Goal: Transaction & Acquisition: Obtain resource

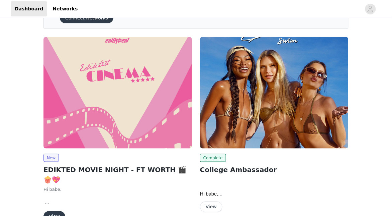
scroll to position [39, 0]
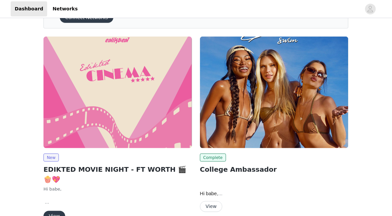
click at [136, 128] on img at bounding box center [118, 91] width 149 height 111
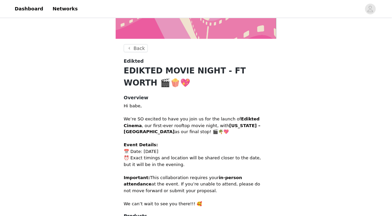
scroll to position [211, 0]
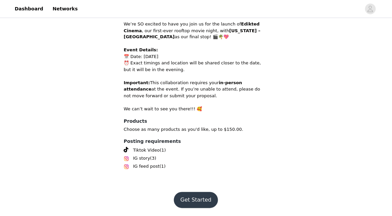
click at [187, 202] on button "Get Started" at bounding box center [196, 200] width 45 height 16
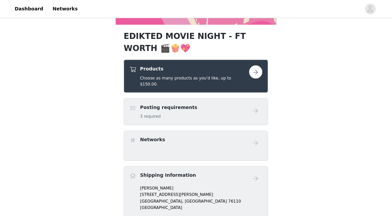
scroll to position [146, 0]
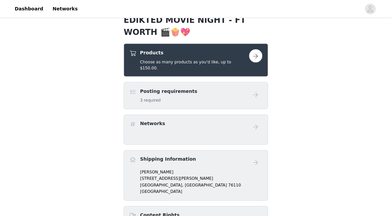
click at [251, 58] on button "button" at bounding box center [255, 55] width 13 height 13
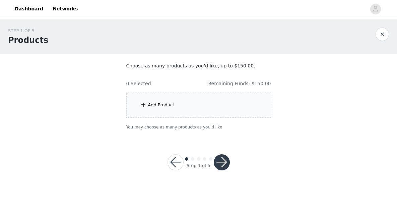
click at [175, 110] on div "Add Product" at bounding box center [198, 104] width 145 height 25
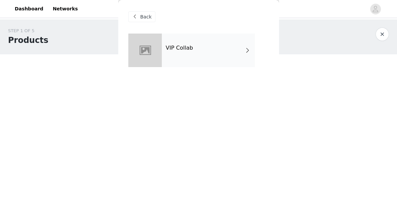
click at [184, 64] on div "VIP Collab" at bounding box center [208, 49] width 93 height 33
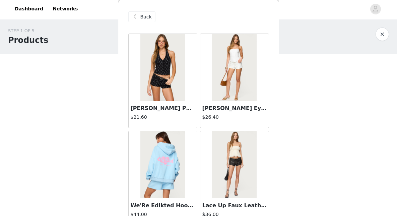
click at [166, 94] on img at bounding box center [162, 67] width 45 height 67
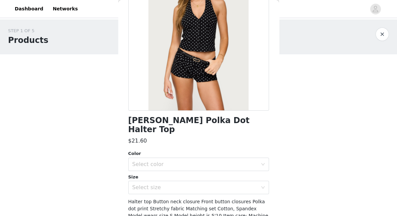
scroll to position [75, 0]
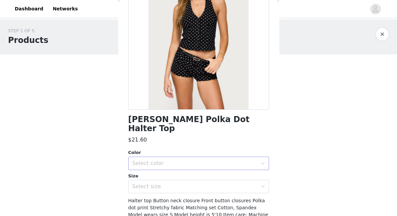
click at [198, 160] on div "Select color" at bounding box center [194, 163] width 125 height 7
click at [170, 169] on li "BLACK AND WHITE" at bounding box center [196, 168] width 137 height 11
click at [168, 183] on div "Select size" at bounding box center [194, 186] width 125 height 7
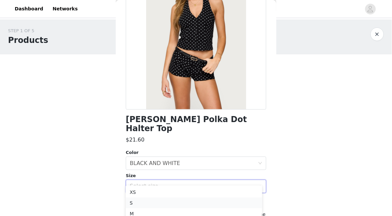
click at [145, 203] on li "S" at bounding box center [194, 202] width 137 height 11
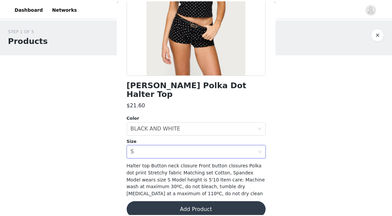
scroll to position [110, 0]
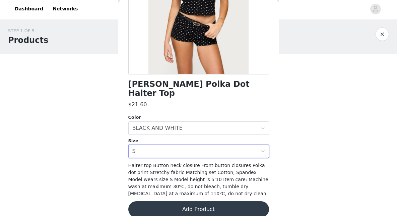
click at [180, 202] on button "Add Product" at bounding box center [198, 209] width 141 height 16
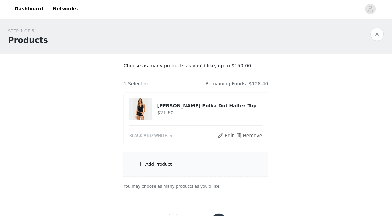
click at [163, 164] on div "Add Product" at bounding box center [159, 164] width 26 height 7
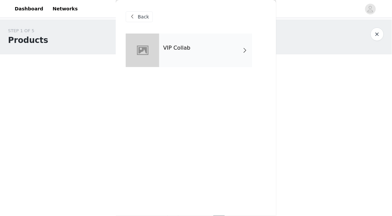
click at [199, 67] on div "VIP Collab" at bounding box center [196, 55] width 141 height 44
click at [196, 50] on div "VIP Collab" at bounding box center [205, 49] width 93 height 33
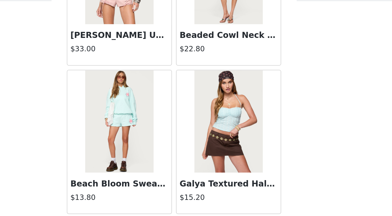
scroll to position [29, 0]
click at [214, 202] on button "Load More" at bounding box center [196, 205] width 141 height 16
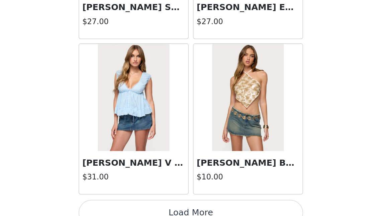
scroll to position [29, 0]
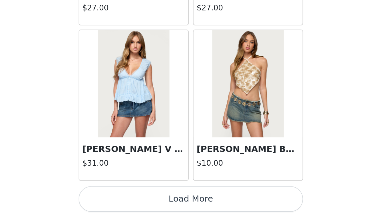
click at [206, 208] on button "Load More" at bounding box center [196, 205] width 141 height 16
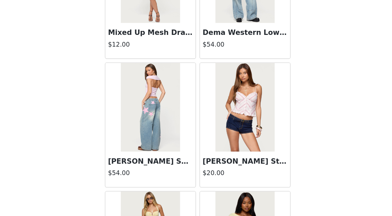
scroll to position [2748, 0]
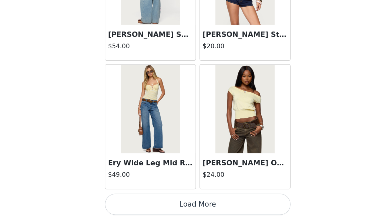
click at [191, 208] on button "Load More" at bounding box center [196, 207] width 141 height 16
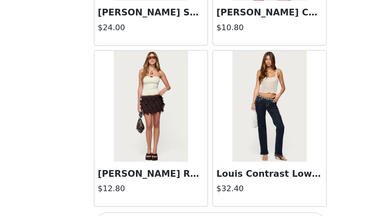
scroll to position [29, 0]
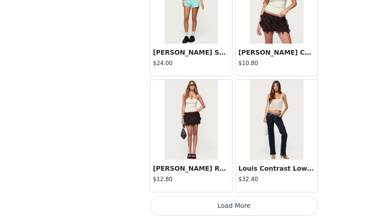
click at [218, 208] on button "Load More" at bounding box center [196, 206] width 141 height 16
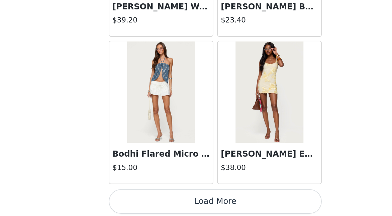
scroll to position [29, 0]
click at [216, 207] on button "Load More" at bounding box center [196, 206] width 141 height 16
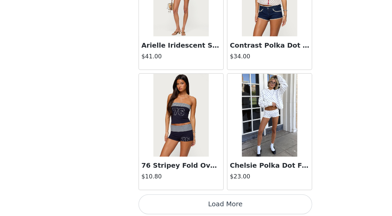
click at [213, 206] on button "Load More" at bounding box center [196, 206] width 141 height 16
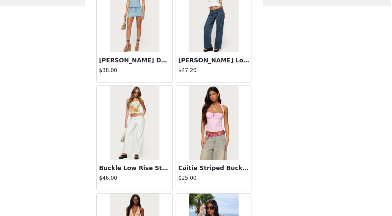
scroll to position [6444, 0]
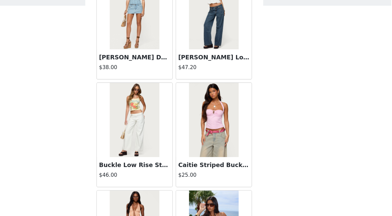
click at [155, 153] on img at bounding box center [160, 127] width 45 height 67
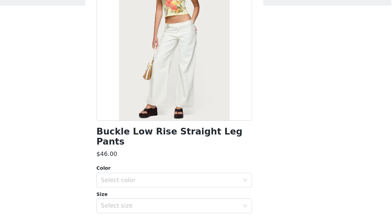
scroll to position [56, 0]
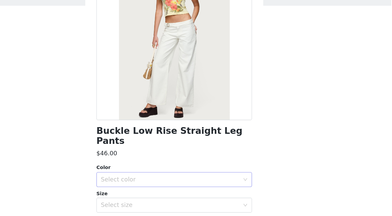
click at [184, 178] on div "Select color" at bounding box center [192, 181] width 125 height 7
click at [163, 187] on li "WHITE" at bounding box center [194, 186] width 137 height 11
click at [161, 201] on div "Select size" at bounding box center [192, 204] width 125 height 7
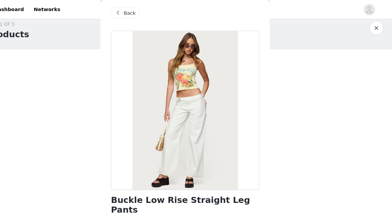
scroll to position [7, 0]
click at [142, 12] on span "Back" at bounding box center [143, 12] width 11 height 7
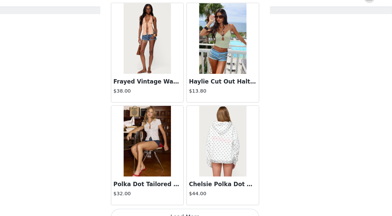
scroll to position [6622, 0]
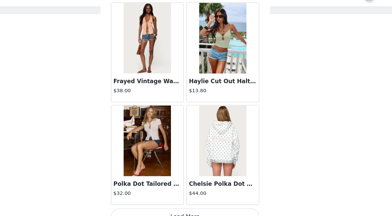
click at [157, 143] on img at bounding box center [160, 144] width 45 height 67
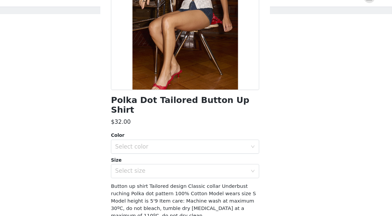
scroll to position [88, 0]
click at [169, 146] on div "Select color" at bounding box center [192, 149] width 125 height 7
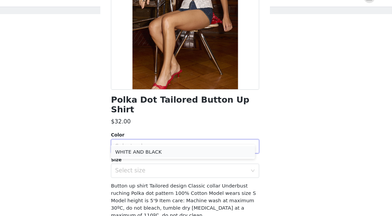
click at [162, 154] on li "WHITE AND BLACK" at bounding box center [194, 155] width 137 height 11
click at [159, 169] on div "Select size" at bounding box center [192, 172] width 125 height 7
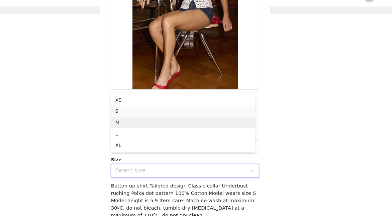
click at [135, 118] on li "S" at bounding box center [194, 116] width 137 height 11
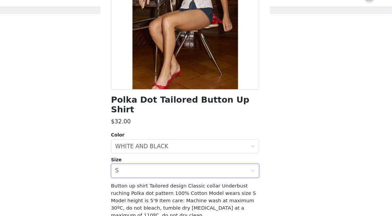
scroll to position [103, 0]
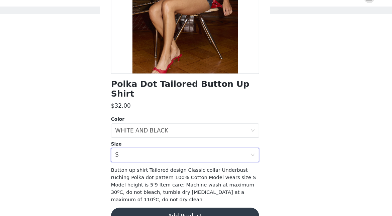
click at [169, 208] on button "Add Product" at bounding box center [196, 216] width 141 height 16
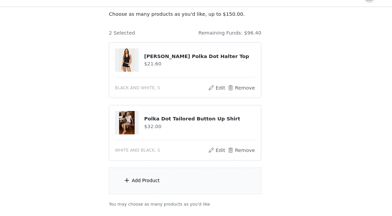
scroll to position [41, 0]
click at [160, 189] on div "Add Product" at bounding box center [196, 182] width 145 height 25
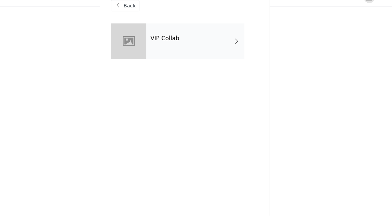
click at [242, 53] on span at bounding box center [245, 50] width 7 height 8
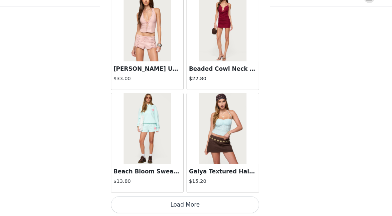
click at [226, 204] on button "Load More" at bounding box center [196, 205] width 141 height 16
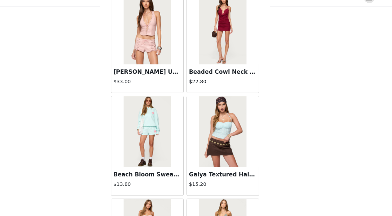
scroll to position [808, 0]
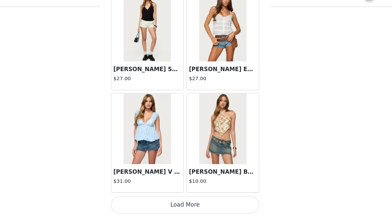
click at [227, 201] on button "Load More" at bounding box center [196, 205] width 141 height 16
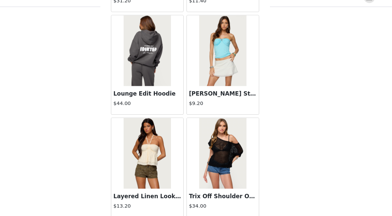
scroll to position [2749, 0]
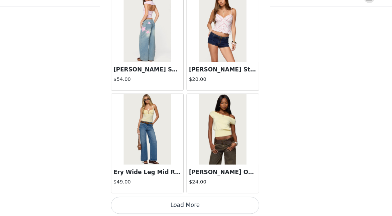
click at [226, 208] on button "Load More" at bounding box center [196, 206] width 141 height 16
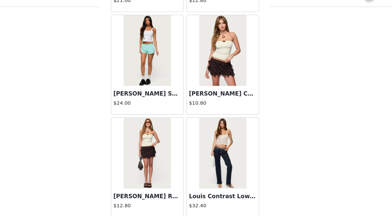
scroll to position [3720, 0]
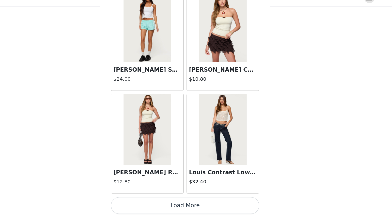
click at [226, 203] on button "Load More" at bounding box center [196, 206] width 141 height 16
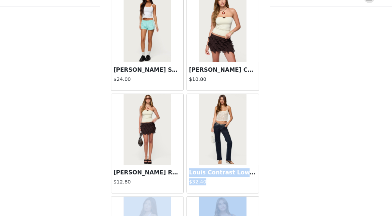
drag, startPoint x: 273, startPoint y: 164, endPoint x: 275, endPoint y: 196, distance: 31.6
click at [275, 196] on div "Back [PERSON_NAME] Polka Dot Halter Top $21.60 [PERSON_NAME] Tassle Eyelet Shor…" at bounding box center [196, 108] width 161 height 216
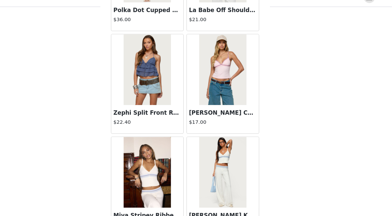
scroll to position [4691, 0]
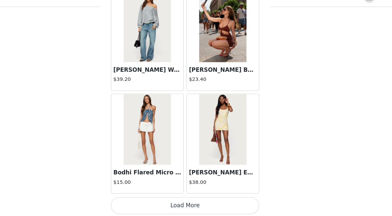
click at [248, 208] on button "Load More" at bounding box center [196, 206] width 141 height 16
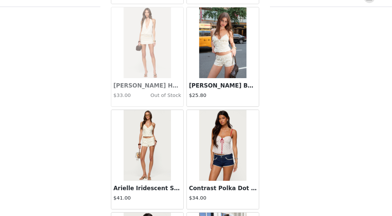
scroll to position [5661, 0]
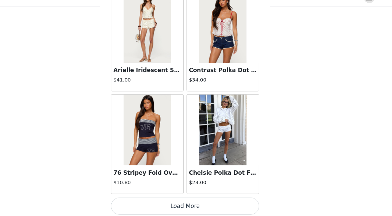
click at [238, 198] on button "Load More" at bounding box center [196, 206] width 141 height 16
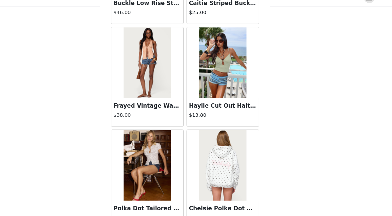
scroll to position [6632, 0]
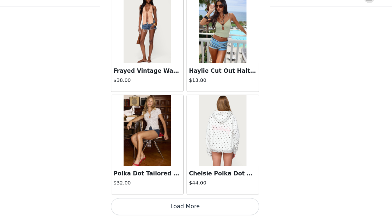
click at [216, 199] on button "Load More" at bounding box center [196, 207] width 141 height 16
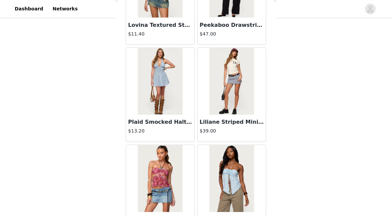
scroll to position [7602, 0]
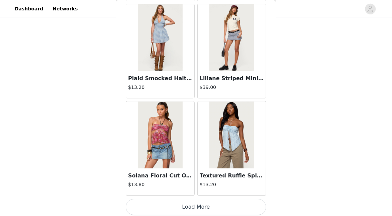
click at [214, 206] on button "Load More" at bounding box center [196, 207] width 141 height 16
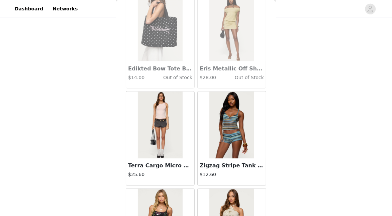
scroll to position [8573, 0]
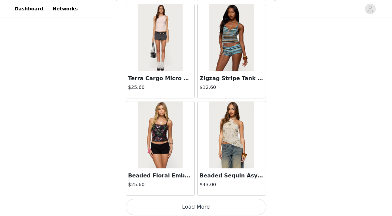
click at [189, 204] on button "Load More" at bounding box center [196, 207] width 141 height 16
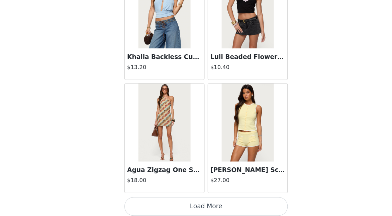
scroll to position [9543, 0]
click at [204, 201] on button "Load More" at bounding box center [196, 208] width 141 height 16
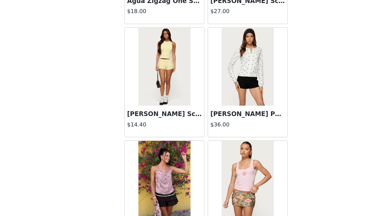
scroll to position [9697, 0]
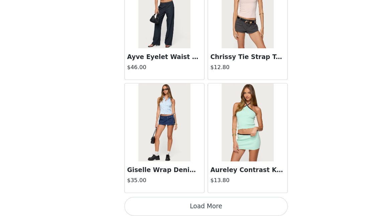
click at [216, 207] on button "Load More" at bounding box center [196, 208] width 141 height 16
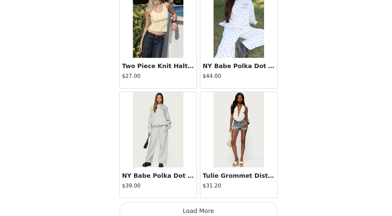
scroll to position [11485, 0]
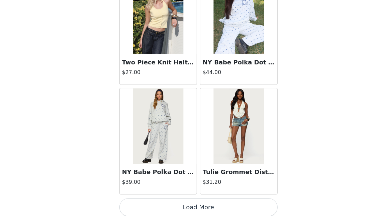
click at [215, 210] on button "Load More" at bounding box center [196, 208] width 141 height 16
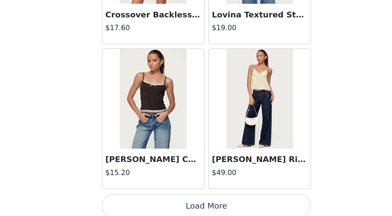
scroll to position [12456, 0]
click at [187, 200] on button "Load More" at bounding box center [196, 208] width 141 height 16
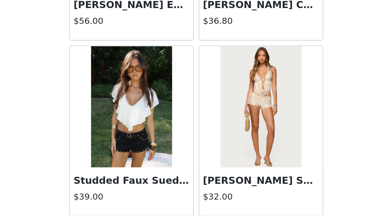
scroll to position [13413, 0]
click at [164, 169] on img at bounding box center [160, 149] width 45 height 67
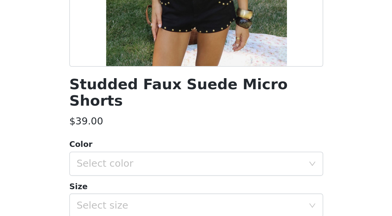
scroll to position [63, 0]
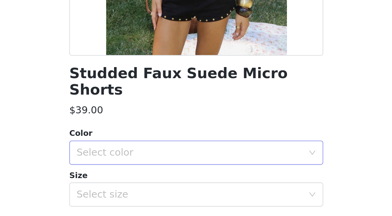
click at [199, 171] on div "Select color" at bounding box center [192, 174] width 125 height 7
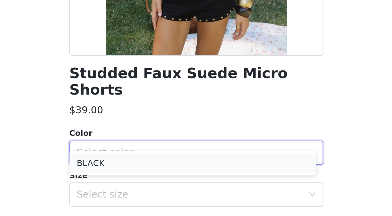
click at [181, 182] on li "BLACK" at bounding box center [194, 180] width 137 height 11
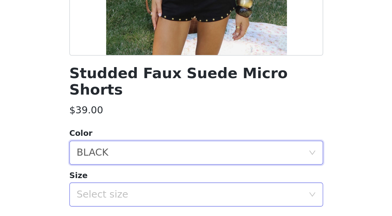
click at [181, 195] on div "Select size" at bounding box center [192, 198] width 125 height 7
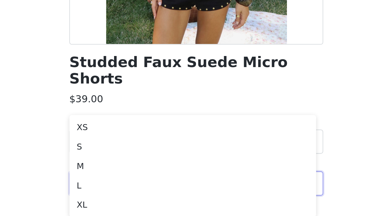
scroll to position [126, 0]
click at [161, 190] on li "M" at bounding box center [194, 187] width 137 height 11
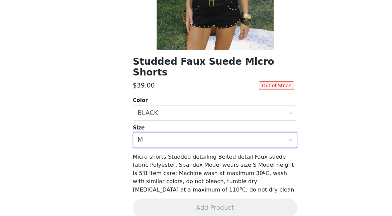
scroll to position [110, 0]
click at [171, 145] on div "Select size M" at bounding box center [194, 151] width 128 height 13
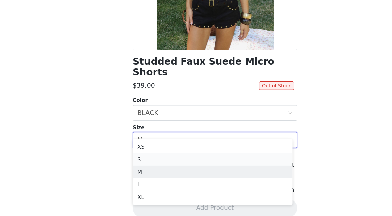
click at [150, 170] on li "S" at bounding box center [194, 167] width 137 height 11
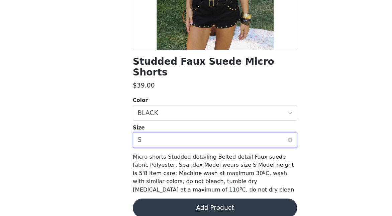
click at [161, 145] on div "Select size S" at bounding box center [194, 151] width 128 height 13
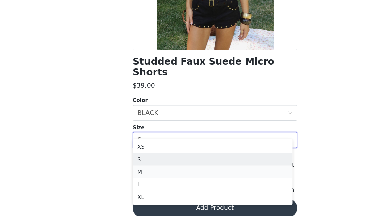
click at [151, 181] on li "M" at bounding box center [194, 178] width 137 height 11
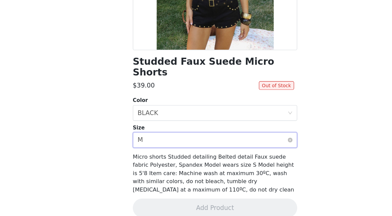
click at [156, 145] on div "Select size M" at bounding box center [194, 151] width 128 height 13
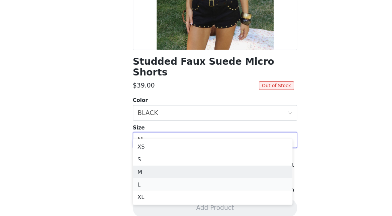
click at [150, 188] on li "L" at bounding box center [194, 188] width 137 height 11
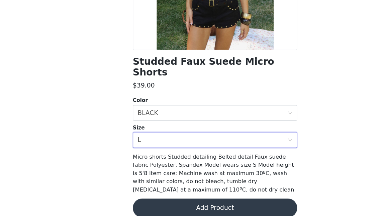
click at [157, 201] on button "Add Product" at bounding box center [196, 209] width 141 height 16
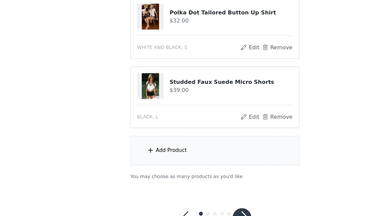
scroll to position [124, 0]
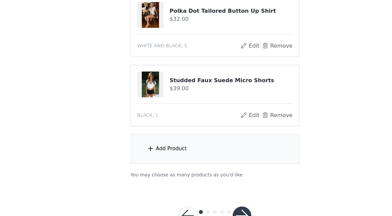
click at [154, 166] on div "Add Product" at bounding box center [196, 158] width 145 height 25
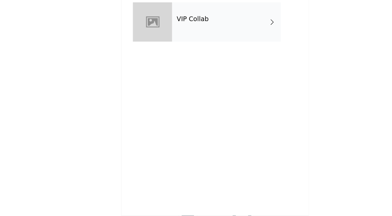
click at [186, 45] on h4 "VIP Collab" at bounding box center [176, 48] width 27 height 6
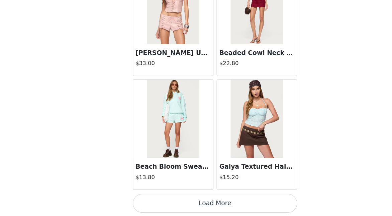
scroll to position [0, 0]
click at [229, 208] on button "Load More" at bounding box center [196, 205] width 141 height 16
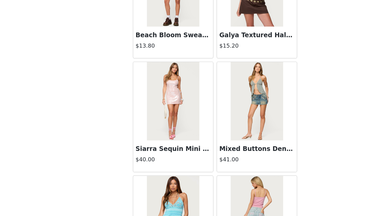
scroll to position [921, 0]
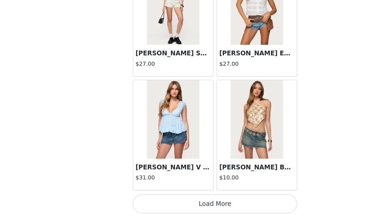
click at [225, 198] on button "Load More" at bounding box center [196, 205] width 141 height 16
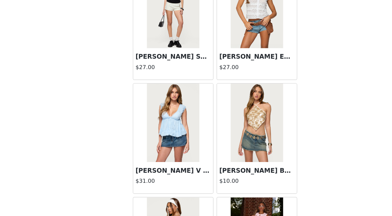
scroll to position [1779, 0]
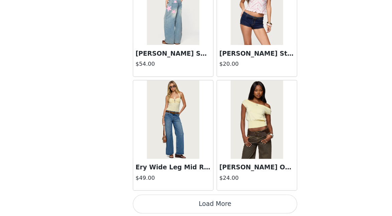
click at [240, 205] on button "Load More" at bounding box center [196, 206] width 141 height 16
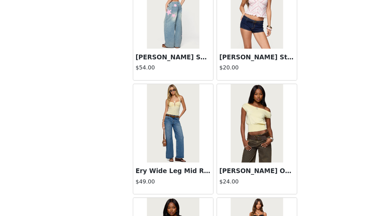
scroll to position [2749, 0]
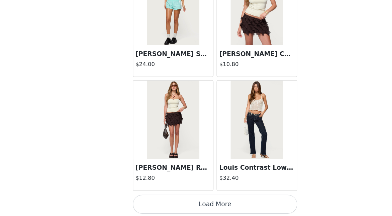
click at [240, 204] on button "Load More" at bounding box center [196, 206] width 141 height 16
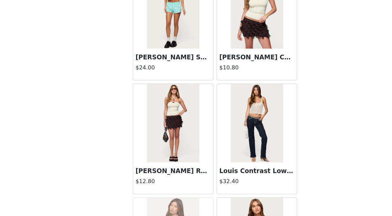
scroll to position [3720, 0]
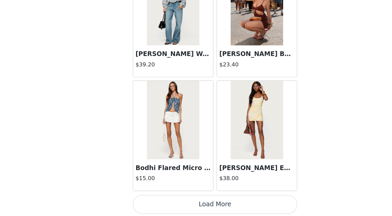
click at [249, 207] on button "Load More" at bounding box center [196, 206] width 141 height 16
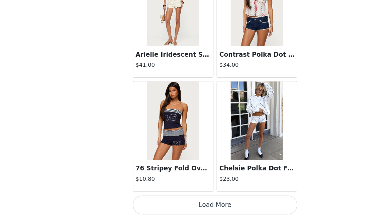
click at [247, 205] on button "Load More" at bounding box center [196, 206] width 141 height 16
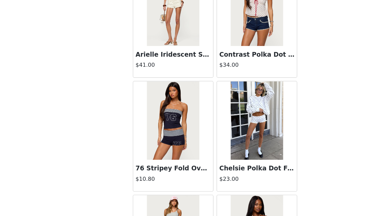
scroll to position [6632, 0]
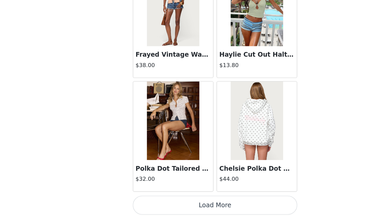
click at [250, 210] on button "Load More" at bounding box center [196, 207] width 141 height 16
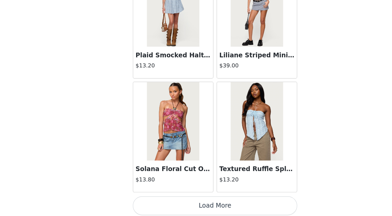
click at [241, 199] on button "Load More" at bounding box center [196, 207] width 141 height 16
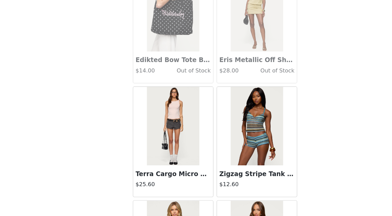
scroll to position [8573, 0]
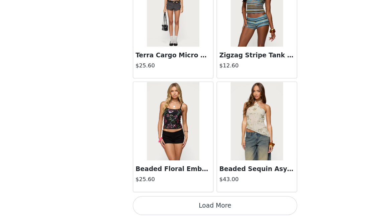
click at [243, 206] on button "Load More" at bounding box center [196, 207] width 141 height 16
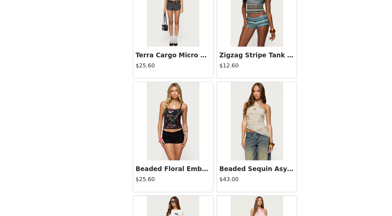
scroll to position [9544, 0]
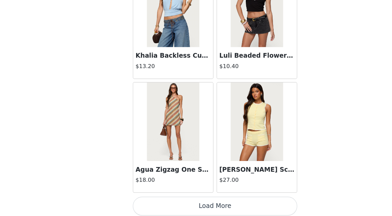
click at [247, 208] on button "Load More" at bounding box center [196, 207] width 141 height 16
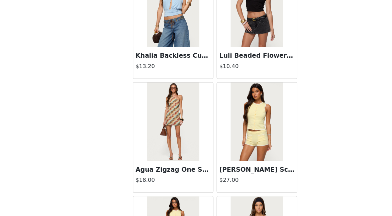
scroll to position [10514, 0]
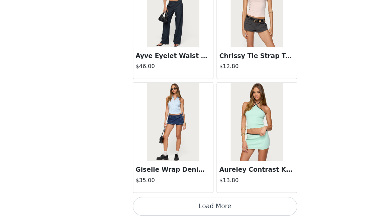
click at [247, 207] on button "Load More" at bounding box center [196, 208] width 141 height 16
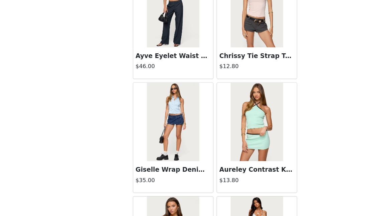
scroll to position [11485, 0]
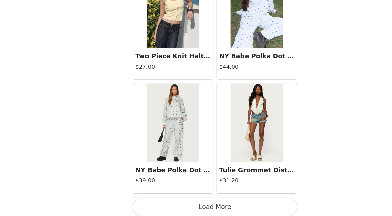
click at [246, 209] on button "Load More" at bounding box center [196, 208] width 141 height 16
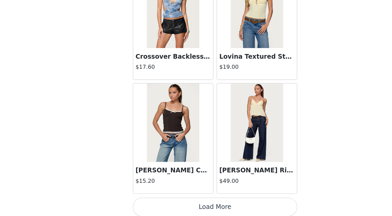
click at [241, 203] on button "Load More" at bounding box center [196, 208] width 141 height 16
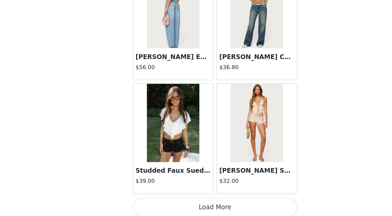
click at [240, 208] on button "Load More" at bounding box center [196, 208] width 141 height 16
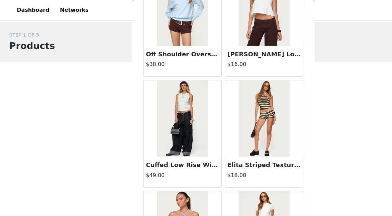
scroll to position [13863, 0]
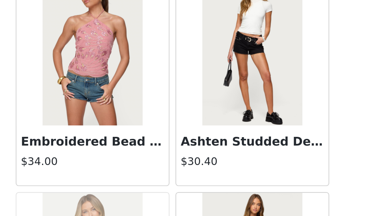
click at [233, 106] on img at bounding box center [232, 88] width 45 height 67
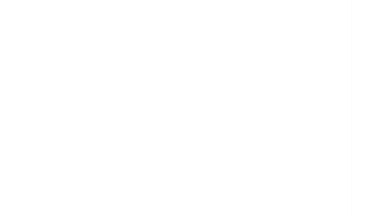
scroll to position [103, 0]
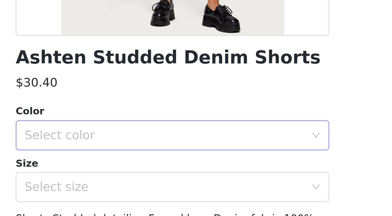
click at [217, 127] on div "Select color" at bounding box center [192, 126] width 125 height 7
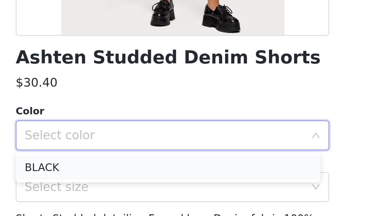
click at [182, 144] on li "BLACK" at bounding box center [194, 140] width 137 height 11
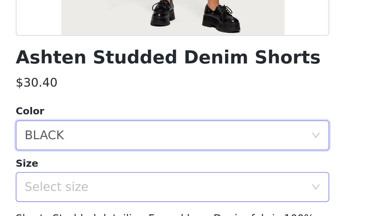
click at [174, 150] on div "Select size" at bounding box center [192, 149] width 125 height 7
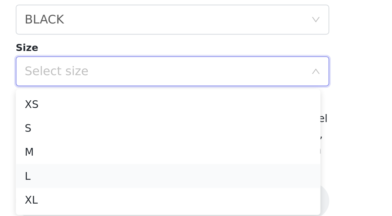
click at [162, 195] on li "L" at bounding box center [194, 195] width 137 height 11
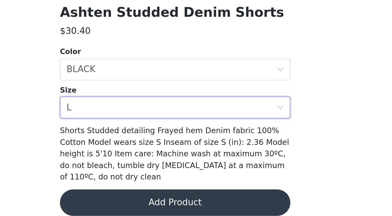
click at [198, 199] on button "Add Product" at bounding box center [196, 207] width 141 height 16
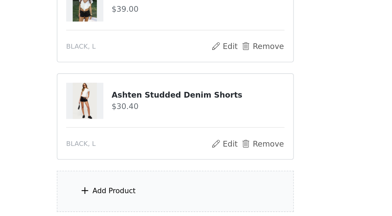
scroll to position [150, 0]
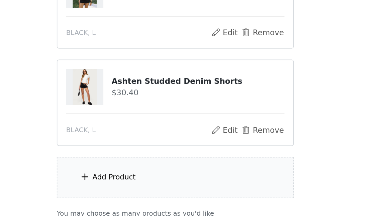
click at [217, 199] on div "Add Product" at bounding box center [196, 192] width 145 height 25
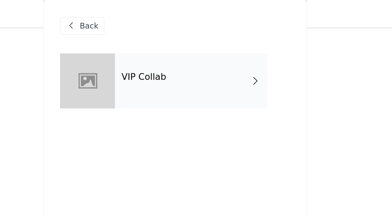
scroll to position [74, 0]
click at [236, 43] on div "VIP Collab" at bounding box center [205, 49] width 93 height 33
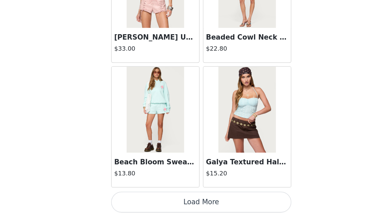
scroll to position [144, 0]
click at [229, 205] on button "Load More" at bounding box center [196, 205] width 141 height 16
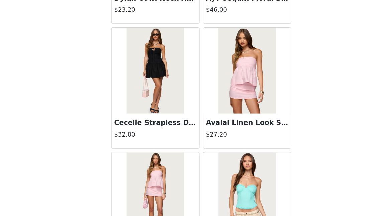
scroll to position [1779, 0]
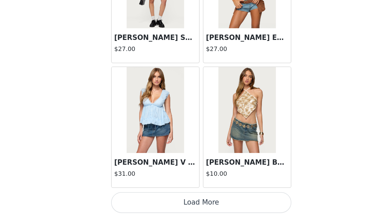
click at [222, 205] on button "Load More" at bounding box center [196, 205] width 141 height 16
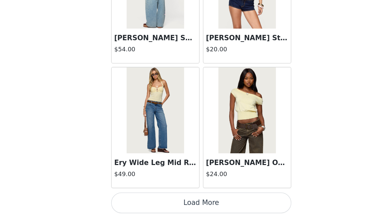
click at [226, 202] on button "Load More" at bounding box center [196, 206] width 141 height 16
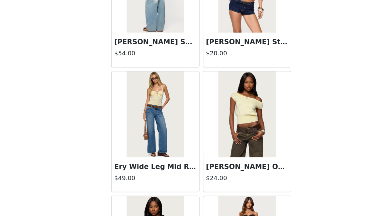
scroll to position [2749, 0]
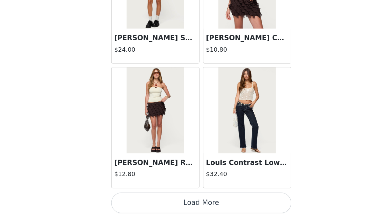
click at [246, 204] on button "Load More" at bounding box center [196, 206] width 141 height 16
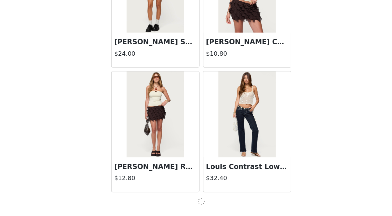
scroll to position [3720, 0]
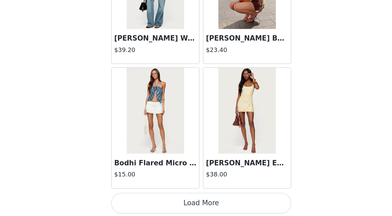
click at [244, 202] on button "Load More" at bounding box center [196, 206] width 141 height 16
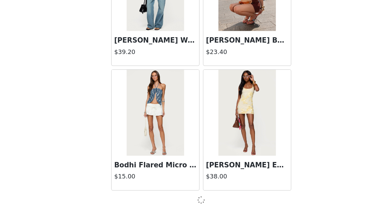
scroll to position [4688, 0]
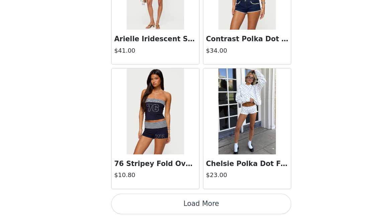
click at [246, 203] on button "Load More" at bounding box center [196, 206] width 141 height 16
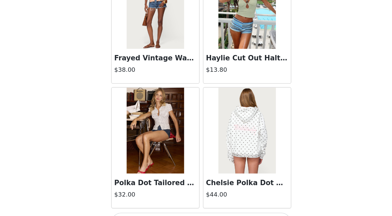
scroll to position [6632, 0]
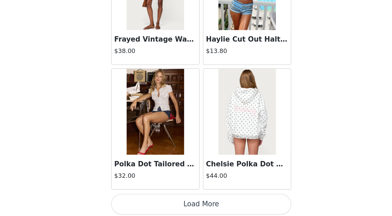
click at [237, 204] on button "Load More" at bounding box center [196, 207] width 141 height 16
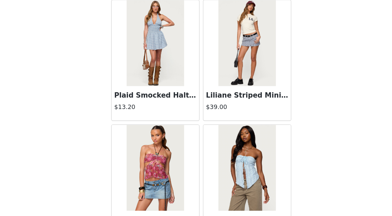
scroll to position [7602, 0]
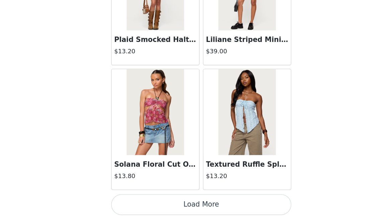
click at [242, 202] on button "Load More" at bounding box center [196, 207] width 141 height 16
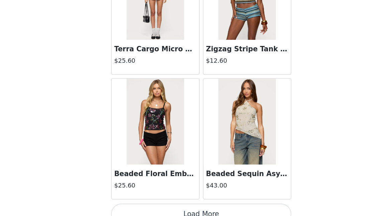
scroll to position [8573, 0]
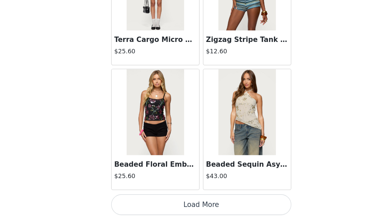
click at [232, 200] on button "Load More" at bounding box center [196, 207] width 141 height 16
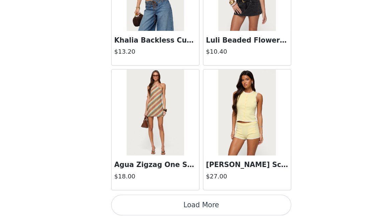
click at [241, 208] on button "Load More" at bounding box center [196, 207] width 141 height 16
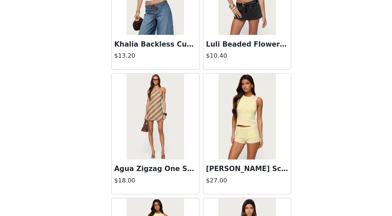
scroll to position [9544, 0]
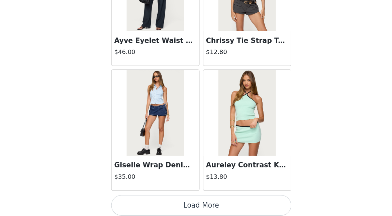
click at [250, 200] on button "Load More" at bounding box center [196, 208] width 141 height 16
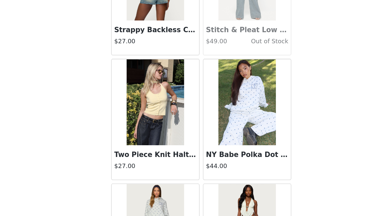
scroll to position [11485, 0]
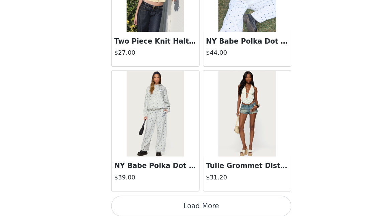
click at [237, 200] on button "Load More" at bounding box center [196, 208] width 141 height 16
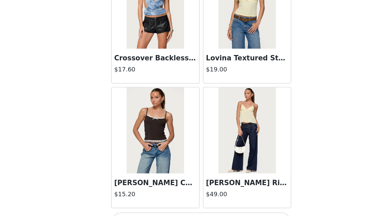
scroll to position [12456, 0]
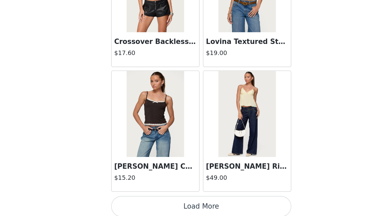
click at [221, 209] on button "Load More" at bounding box center [196, 208] width 141 height 16
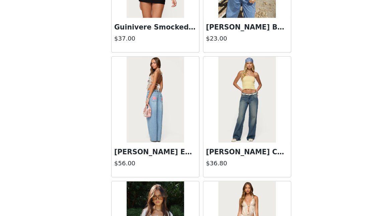
scroll to position [13426, 0]
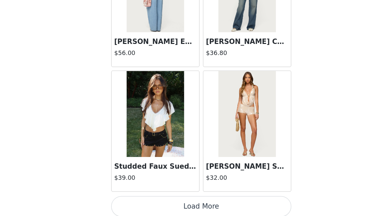
click at [208, 205] on button "Load More" at bounding box center [196, 208] width 141 height 16
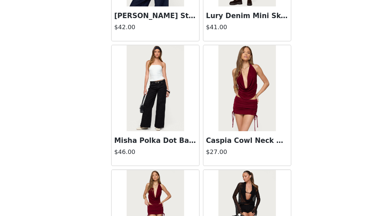
scroll to position [14397, 0]
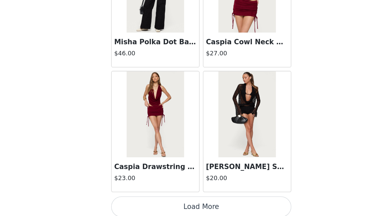
click at [219, 205] on button "Load More" at bounding box center [196, 209] width 141 height 16
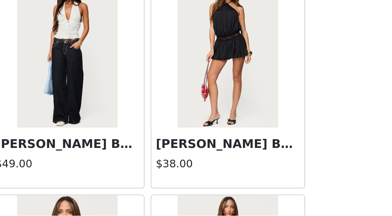
scroll to position [176, 0]
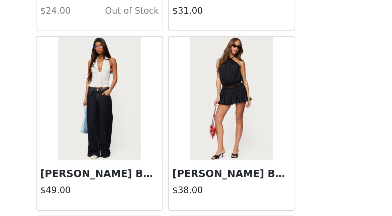
click at [236, 176] on div "[PERSON_NAME] Backless Bubble Mini Dress $38.00" at bounding box center [232, 189] width 68 height 27
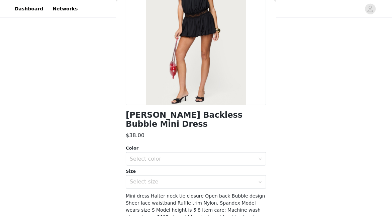
scroll to position [85, 0]
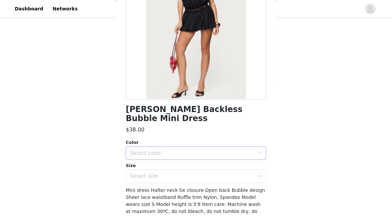
click at [217, 150] on div "Select color" at bounding box center [192, 153] width 125 height 7
click at [182, 160] on li "BLACK" at bounding box center [194, 158] width 137 height 11
click at [181, 173] on div "Select size" at bounding box center [192, 176] width 125 height 7
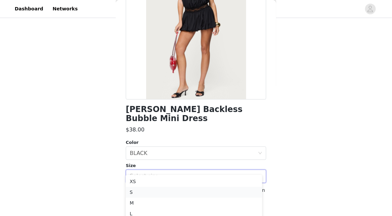
click at [154, 191] on li "S" at bounding box center [194, 192] width 137 height 11
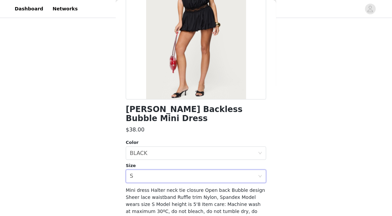
scroll to position [103, 0]
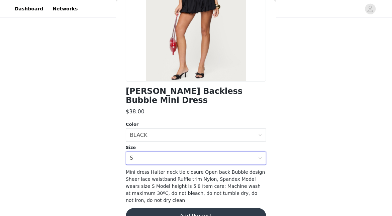
click at [168, 208] on button "Add Product" at bounding box center [196, 216] width 141 height 16
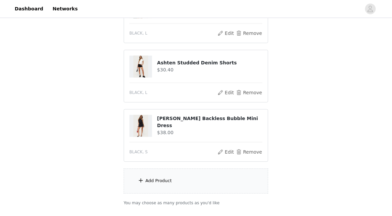
scroll to position [225, 0]
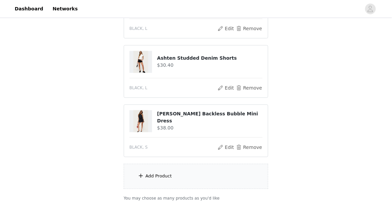
click at [201, 175] on div "Add Product" at bounding box center [196, 176] width 145 height 25
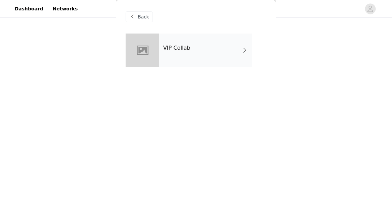
click at [201, 65] on div "VIP Collab" at bounding box center [205, 49] width 93 height 33
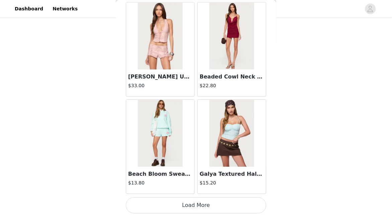
click at [238, 209] on button "Load More" at bounding box center [196, 205] width 141 height 16
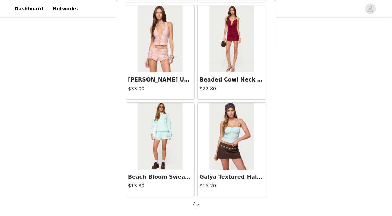
scroll to position [808, 0]
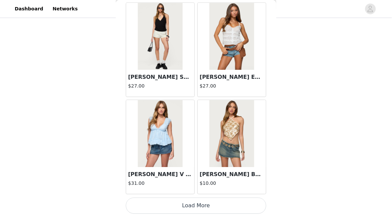
click at [237, 201] on button "Load More" at bounding box center [196, 205] width 141 height 16
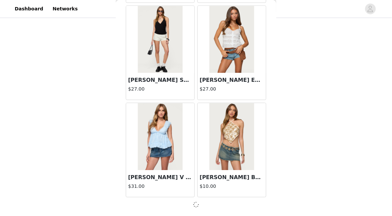
scroll to position [1779, 0]
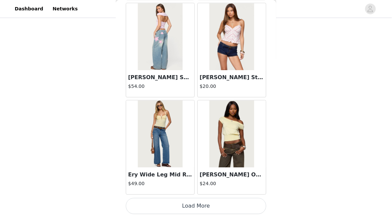
click at [235, 205] on button "Load More" at bounding box center [196, 206] width 141 height 16
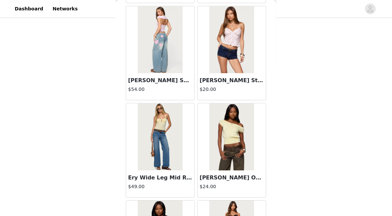
scroll to position [2749, 0]
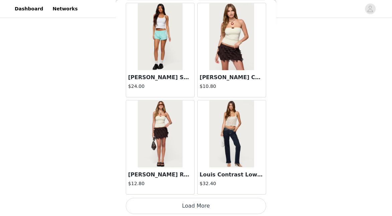
click at [241, 210] on button "Load More" at bounding box center [196, 206] width 141 height 16
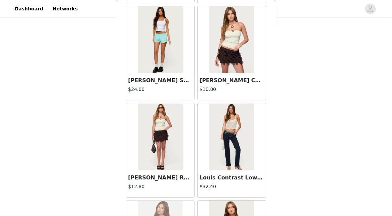
scroll to position [3720, 0]
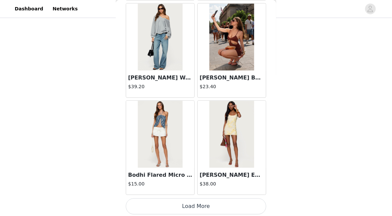
click at [242, 208] on button "Load More" at bounding box center [196, 206] width 141 height 16
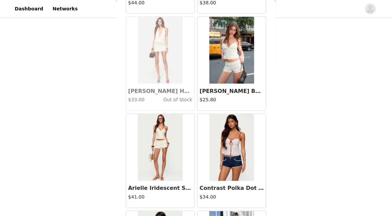
scroll to position [5661, 0]
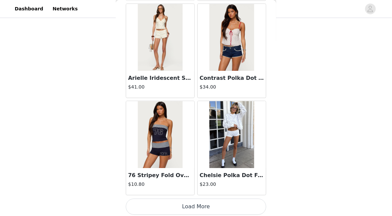
click at [241, 203] on button "Load More" at bounding box center [196, 206] width 141 height 16
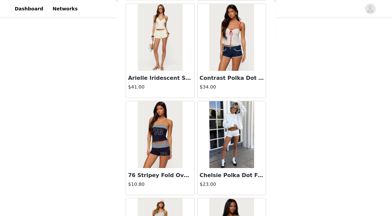
scroll to position [6632, 0]
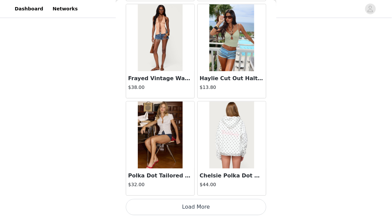
click at [241, 208] on button "Load More" at bounding box center [196, 207] width 141 height 16
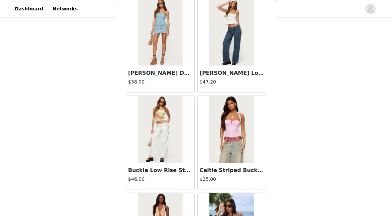
scroll to position [7602, 0]
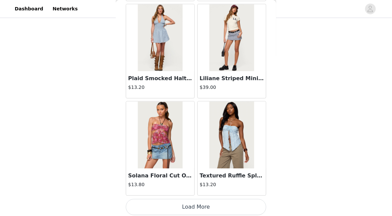
click at [245, 207] on button "Load More" at bounding box center [196, 207] width 141 height 16
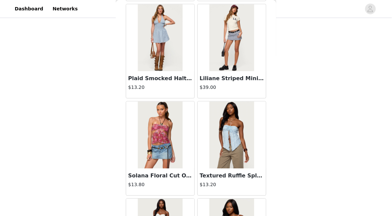
scroll to position [8573, 0]
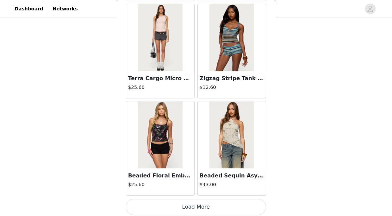
click at [247, 209] on button "Load More" at bounding box center [196, 207] width 141 height 16
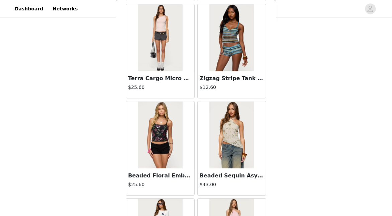
scroll to position [9544, 0]
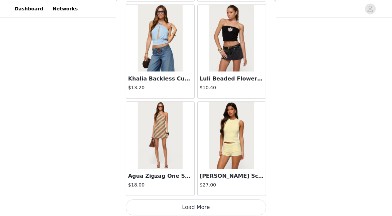
click at [253, 205] on button "Load More" at bounding box center [196, 207] width 141 height 16
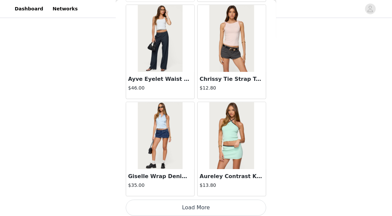
scroll to position [266, 0]
click at [216, 203] on button "Load More" at bounding box center [196, 208] width 141 height 16
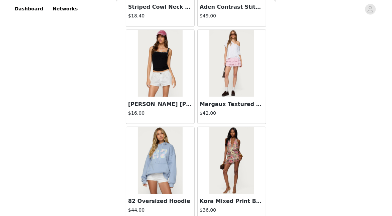
scroll to position [11485, 0]
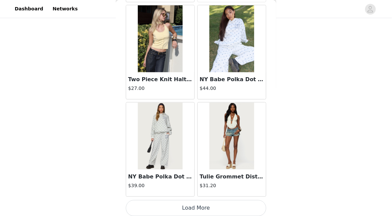
click at [229, 201] on button "Load More" at bounding box center [196, 208] width 141 height 16
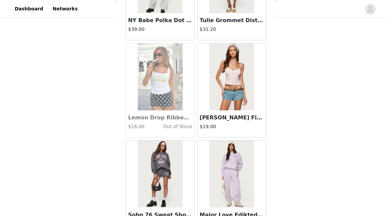
scroll to position [12456, 0]
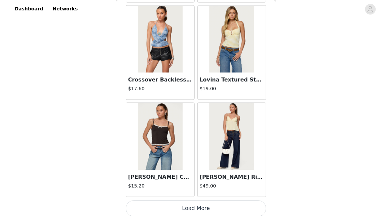
click at [216, 207] on button "Load More" at bounding box center [196, 208] width 141 height 16
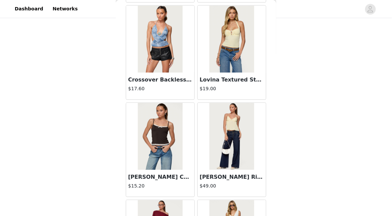
scroll to position [13426, 0]
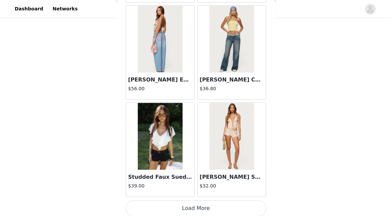
click at [229, 203] on button "Load More" at bounding box center [196, 208] width 141 height 16
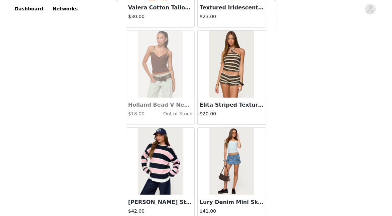
scroll to position [14397, 0]
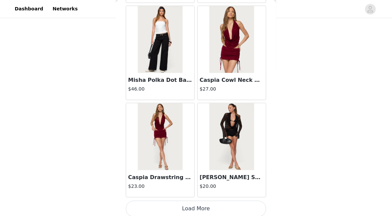
click at [240, 205] on button "Load More" at bounding box center [196, 209] width 141 height 16
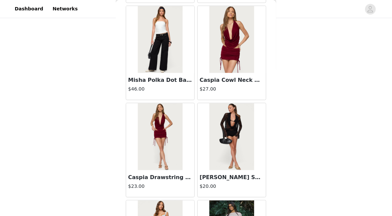
scroll to position [15368, 0]
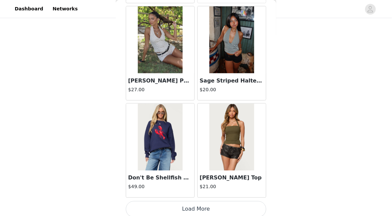
click at [242, 202] on button "Load More" at bounding box center [196, 209] width 141 height 16
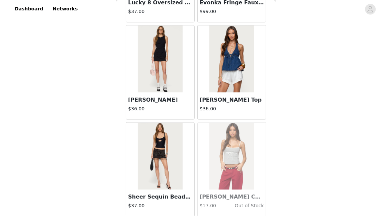
scroll to position [16338, 0]
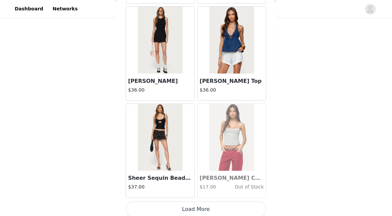
click at [228, 207] on button "Load More" at bounding box center [196, 209] width 141 height 16
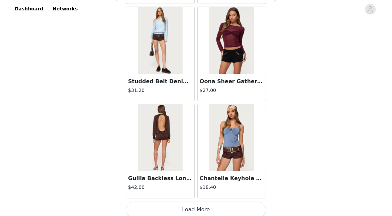
scroll to position [17308, 0]
click at [224, 208] on button "Load More" at bounding box center [196, 210] width 141 height 16
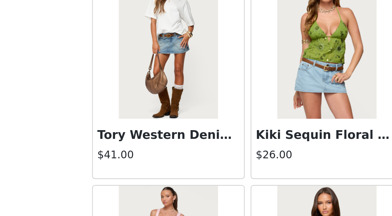
scroll to position [266, 0]
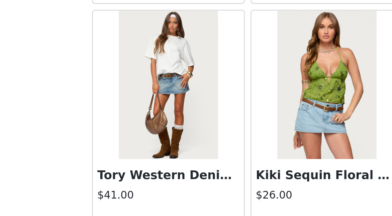
click at [165, 106] on img at bounding box center [160, 87] width 45 height 67
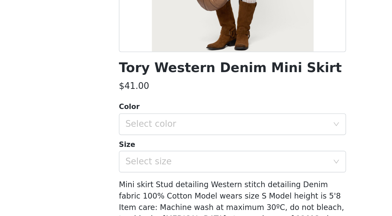
scroll to position [78, 0]
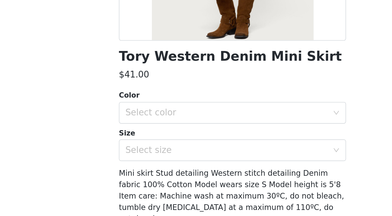
click at [162, 160] on div "Size" at bounding box center [196, 163] width 141 height 7
click at [161, 150] on div "Select color" at bounding box center [192, 150] width 125 height 7
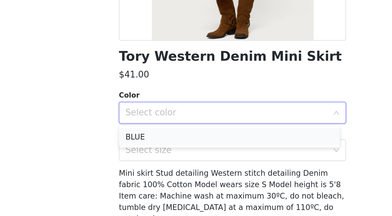
click at [153, 166] on li "BLUE" at bounding box center [194, 165] width 137 height 11
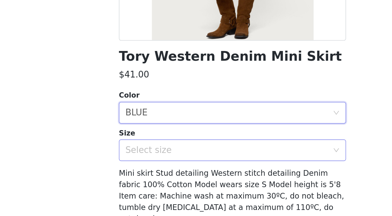
click at [153, 171] on div "Select size" at bounding box center [192, 173] width 125 height 7
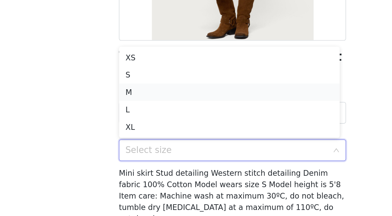
click at [140, 137] on li "M" at bounding box center [194, 137] width 137 height 11
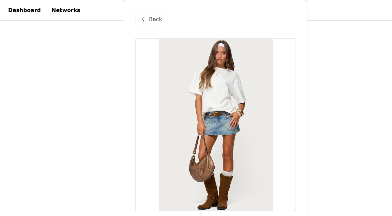
scroll to position [212, 0]
click at [143, 18] on span "Back" at bounding box center [143, 16] width 11 height 7
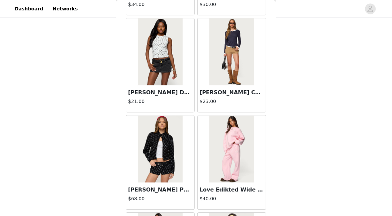
scroll to position [17880, 0]
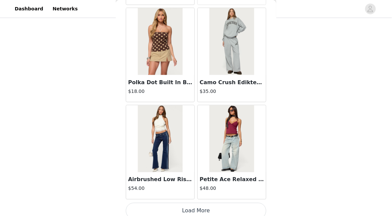
click at [200, 208] on button "Load More" at bounding box center [196, 211] width 141 height 16
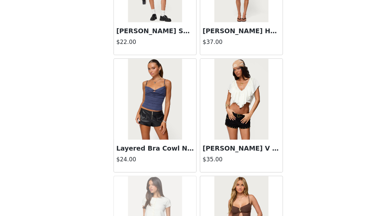
scroll to position [18606, 0]
click at [221, 125] on img at bounding box center [232, 102] width 45 height 67
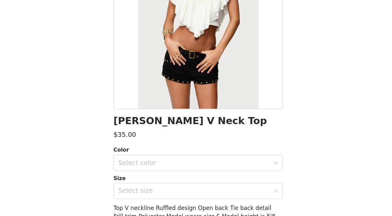
scroll to position [101, 0]
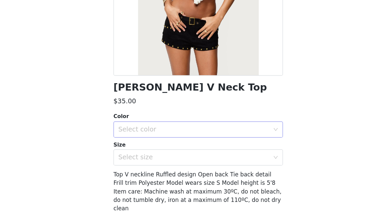
click at [200, 124] on div "Select color" at bounding box center [192, 127] width 125 height 7
click at [167, 140] on li "CREAM" at bounding box center [194, 141] width 137 height 11
click at [168, 150] on div "Select size" at bounding box center [192, 150] width 125 height 7
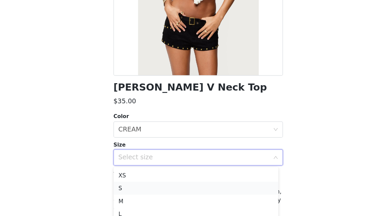
click at [149, 176] on li "S" at bounding box center [194, 175] width 137 height 11
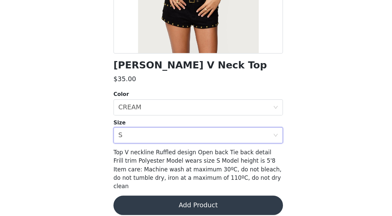
scroll to position [232, 0]
click at [182, 201] on button "Add Product" at bounding box center [196, 207] width 141 height 16
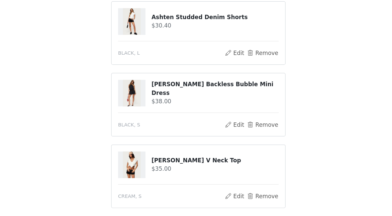
scroll to position [325, 0]
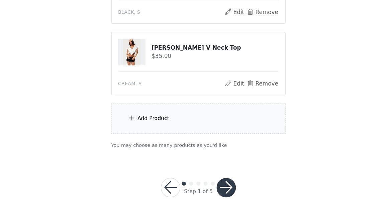
click at [196, 131] on div "Add Product" at bounding box center [196, 135] width 145 height 25
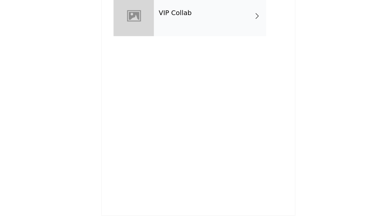
click at [235, 56] on div "VIP Collab" at bounding box center [205, 49] width 93 height 33
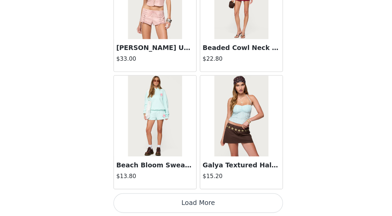
click at [231, 203] on button "Load More" at bounding box center [196, 205] width 141 height 16
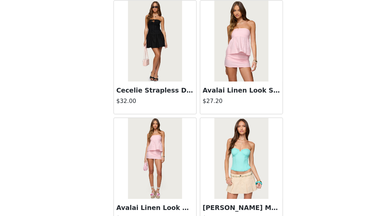
scroll to position [1779, 0]
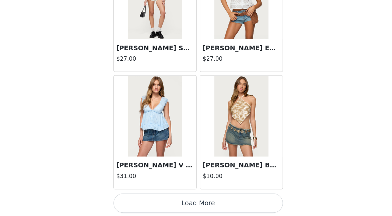
click at [236, 205] on button "Load More" at bounding box center [196, 205] width 141 height 16
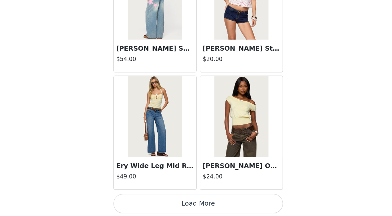
click at [243, 199] on button "Load More" at bounding box center [196, 206] width 141 height 16
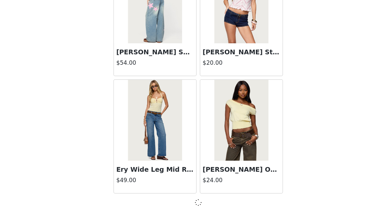
scroll to position [2749, 0]
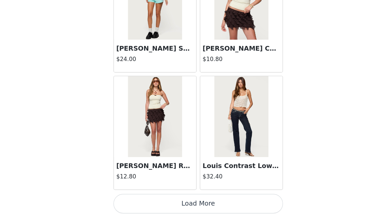
click at [243, 210] on button "Load More" at bounding box center [196, 206] width 141 height 16
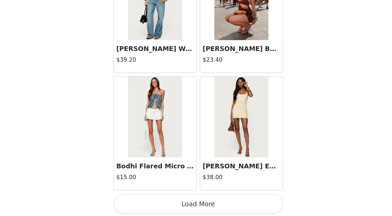
click at [241, 204] on button "Load More" at bounding box center [196, 206] width 141 height 16
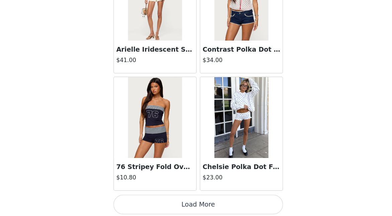
click at [235, 200] on button "Load More" at bounding box center [196, 206] width 141 height 16
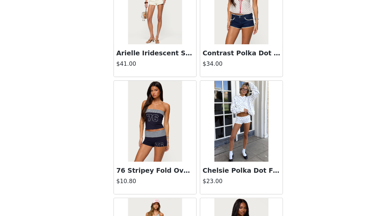
scroll to position [5661, 0]
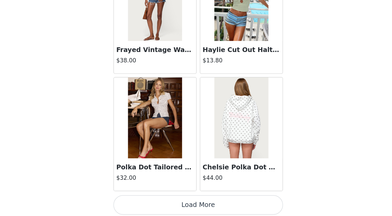
click at [240, 205] on button "Load More" at bounding box center [196, 207] width 141 height 16
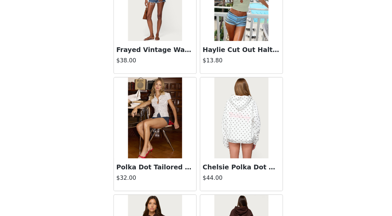
scroll to position [7602, 0]
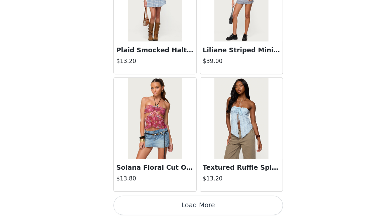
click at [222, 199] on button "Load More" at bounding box center [196, 207] width 141 height 16
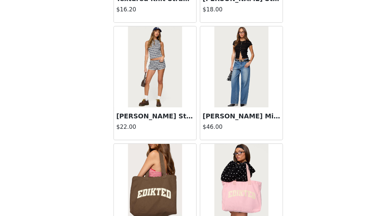
scroll to position [8573, 0]
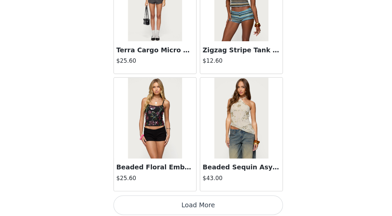
click at [224, 200] on button "Load More" at bounding box center [196, 207] width 141 height 16
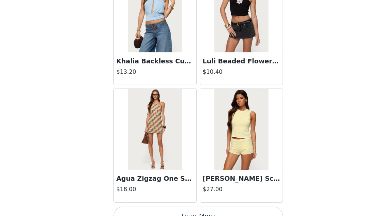
scroll to position [9544, 0]
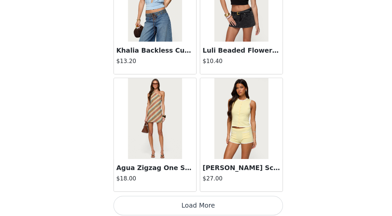
click at [224, 210] on button "Load More" at bounding box center [196, 207] width 141 height 16
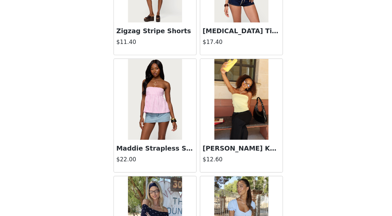
scroll to position [10514, 0]
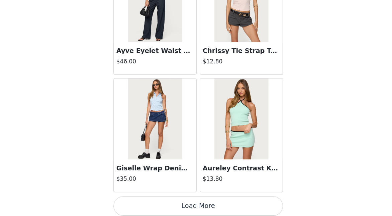
click at [235, 203] on button "Load More" at bounding box center [196, 208] width 141 height 16
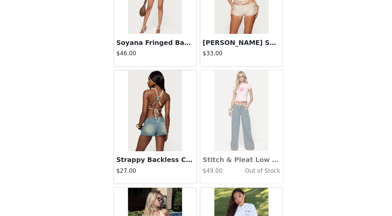
scroll to position [11485, 0]
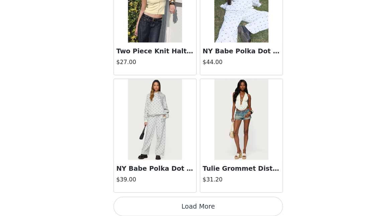
click at [241, 206] on button "Load More" at bounding box center [196, 208] width 141 height 16
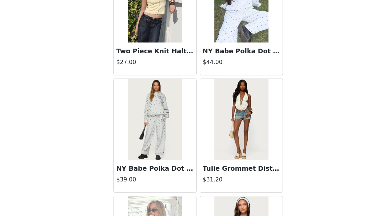
scroll to position [12456, 0]
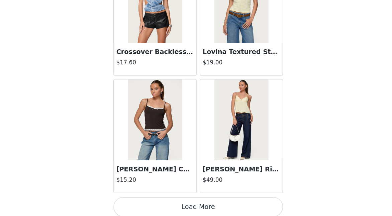
click at [208, 202] on button "Load More" at bounding box center [196, 208] width 141 height 16
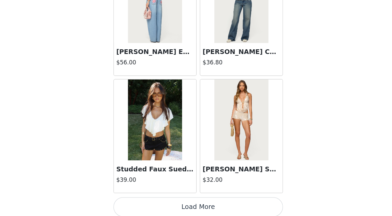
click at [229, 208] on button "Load More" at bounding box center [196, 208] width 141 height 16
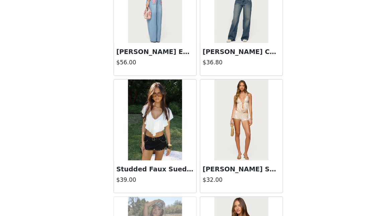
scroll to position [14397, 0]
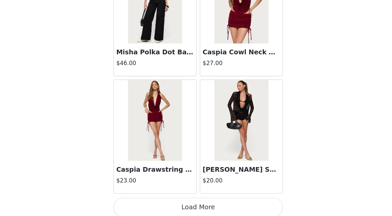
click at [223, 194] on div "[PERSON_NAME] Shorts $20.00" at bounding box center [232, 149] width 72 height 97
click at [224, 201] on button "Load More" at bounding box center [196, 209] width 141 height 16
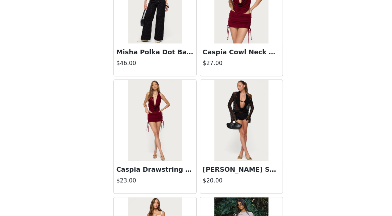
scroll to position [15368, 0]
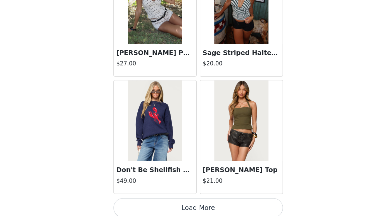
click at [229, 205] on button "Load More" at bounding box center [196, 209] width 141 height 16
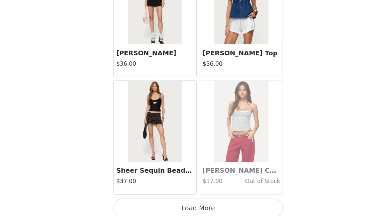
click at [226, 208] on button "Load More" at bounding box center [196, 209] width 141 height 16
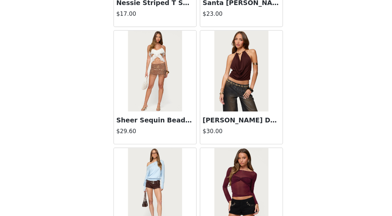
scroll to position [17309, 0]
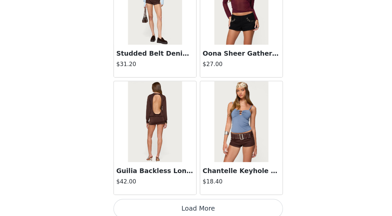
click at [225, 202] on button "Load More" at bounding box center [196, 210] width 141 height 16
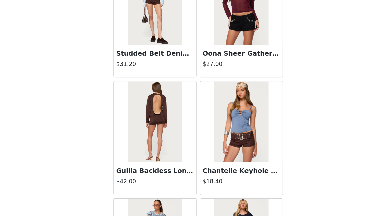
scroll to position [18280, 0]
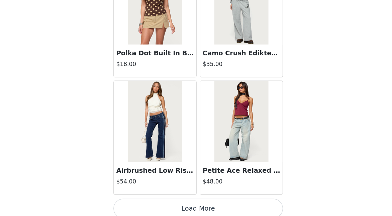
click at [221, 205] on button "Load More" at bounding box center [196, 210] width 141 height 16
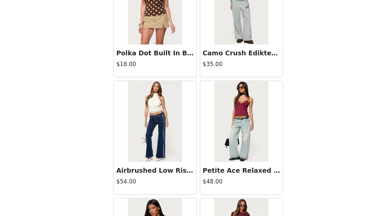
scroll to position [19250, 0]
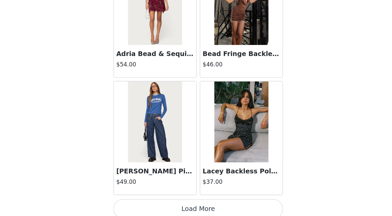
click at [232, 210] on button "Load More" at bounding box center [196, 210] width 141 height 16
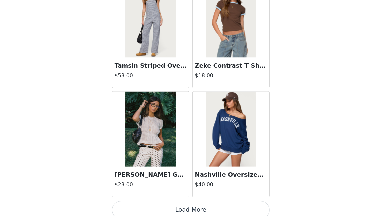
scroll to position [325, 0]
click at [202, 207] on button "Load More" at bounding box center [196, 210] width 141 height 16
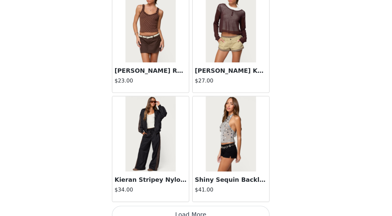
scroll to position [21191, 0]
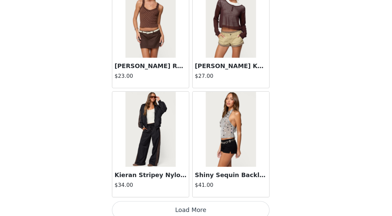
click at [210, 209] on button "Load More" at bounding box center [196, 211] width 141 height 16
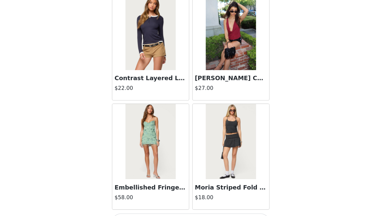
scroll to position [22162, 0]
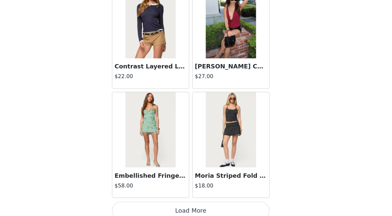
click at [218, 203] on button "Load More" at bounding box center [196, 211] width 141 height 16
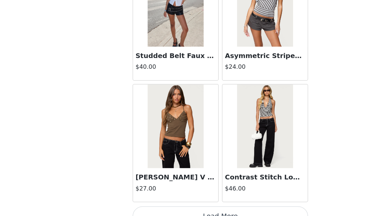
scroll to position [325, 0]
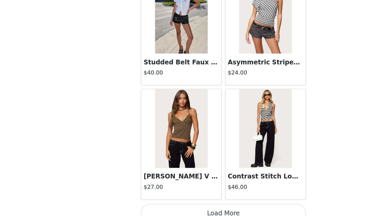
click at [235, 203] on button "Load More" at bounding box center [196, 211] width 141 height 16
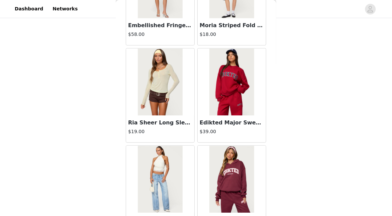
scroll to position [22315, 0]
